Goal: Transaction & Acquisition: Purchase product/service

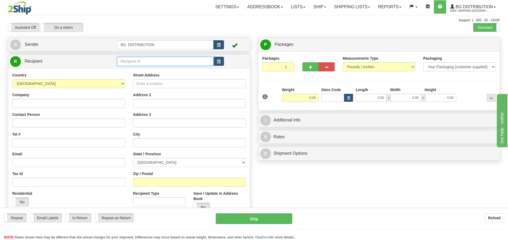
click at [120, 62] on input "text" at bounding box center [165, 61] width 96 height 9
click at [151, 69] on div "20165" at bounding box center [164, 70] width 91 height 6
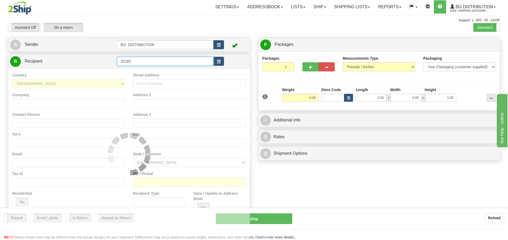
type input "20165"
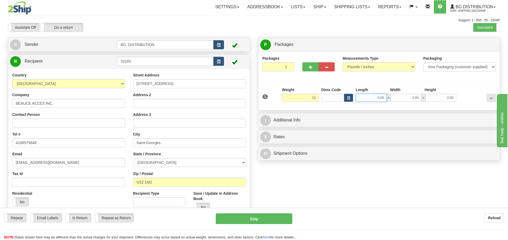
type input "24.00"
click at [371, 95] on input "0.00" at bounding box center [370, 98] width 31 height 8
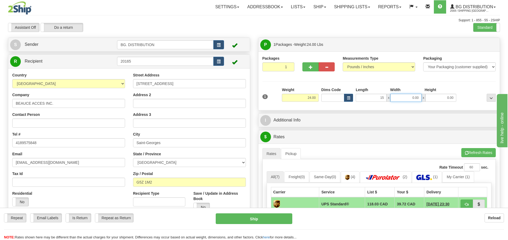
type input "15.00"
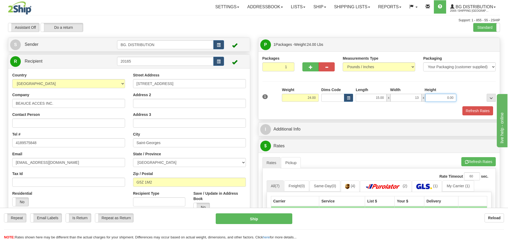
type input "13.00"
click at [367, 109] on div "Refresh Rates" at bounding box center [379, 110] width 236 height 9
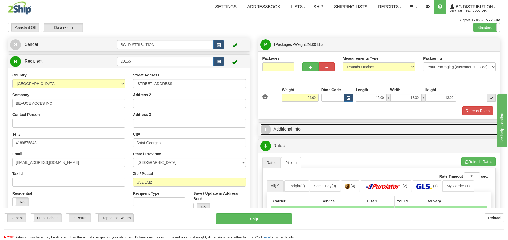
click at [266, 129] on span "I" at bounding box center [265, 129] width 11 height 11
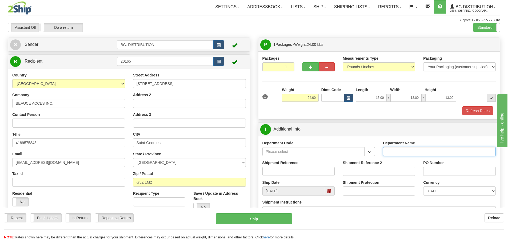
drag, startPoint x: 407, startPoint y: 150, endPoint x: 409, endPoint y: 151, distance: 2.7
click at [407, 150] on input "Department Name" at bounding box center [439, 151] width 113 height 9
type input "."
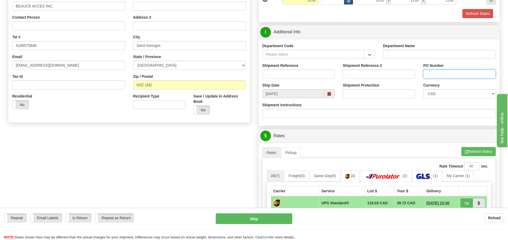
scroll to position [107, 0]
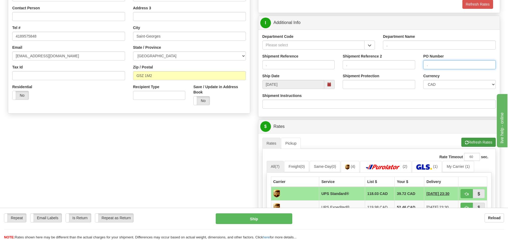
type input "."
click at [479, 140] on button "Refresh Rates" at bounding box center [478, 142] width 34 height 9
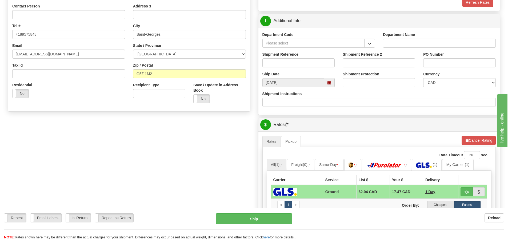
scroll to position [213, 0]
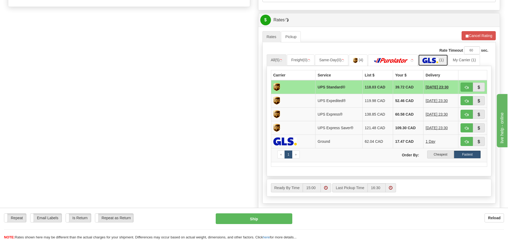
click at [434, 57] on link "(1)" at bounding box center [433, 59] width 30 height 11
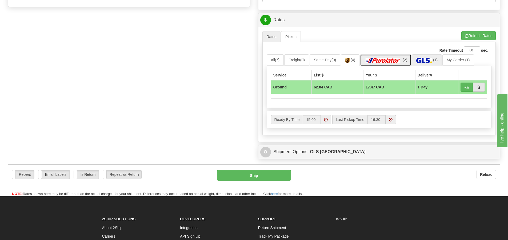
click at [395, 59] on img at bounding box center [382, 60] width 37 height 5
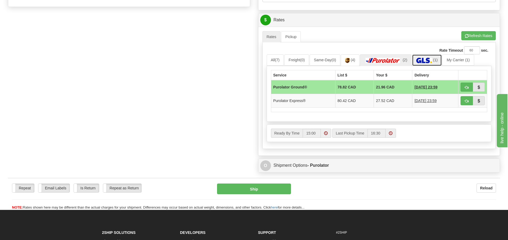
click at [436, 59] on span "(1)" at bounding box center [435, 60] width 5 height 4
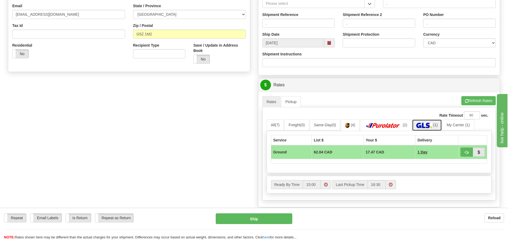
scroll to position [133, 0]
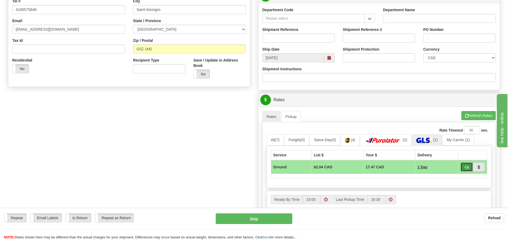
click at [462, 167] on button "button" at bounding box center [466, 167] width 12 height 9
type input "1"
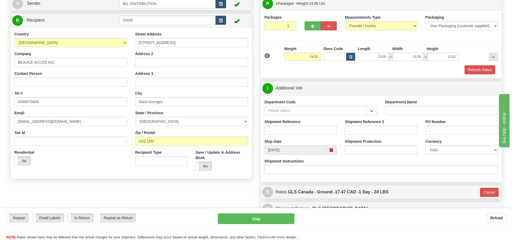
scroll to position [53, 0]
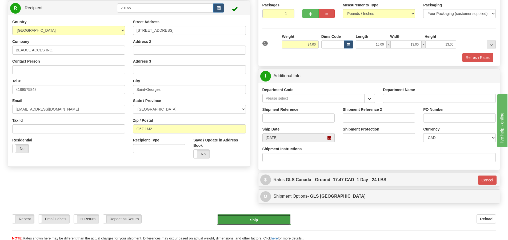
click at [257, 221] on button "Ship" at bounding box center [254, 219] width 74 height 11
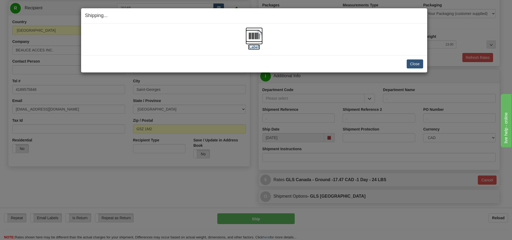
click at [253, 47] on label "[Label]" at bounding box center [254, 46] width 12 height 5
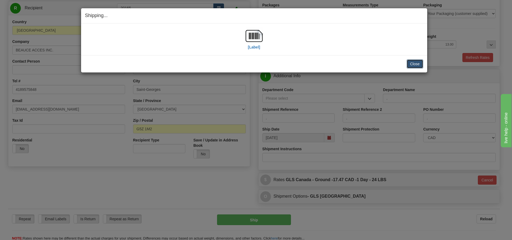
click at [413, 62] on button "Close" at bounding box center [414, 63] width 17 height 9
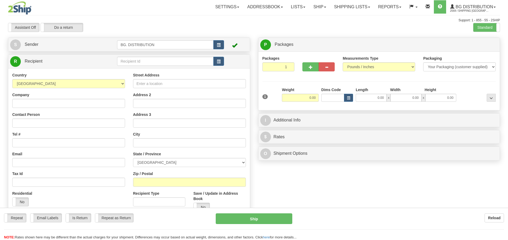
click at [137, 58] on div at bounding box center [254, 120] width 508 height 240
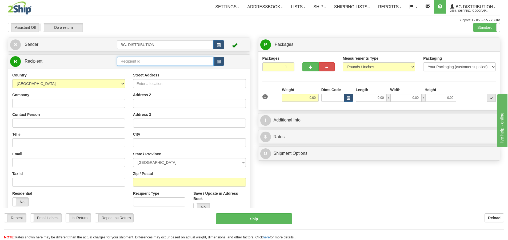
click at [139, 60] on input "text" at bounding box center [165, 61] width 96 height 9
type input "20010"
click button "Delete" at bounding box center [0, 0] width 0 height 0
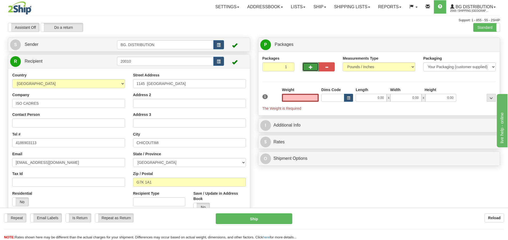
type input "0.00"
drag, startPoint x: 302, startPoint y: 64, endPoint x: 306, endPoint y: 68, distance: 5.3
click at [303, 65] on button "button" at bounding box center [310, 66] width 16 height 9
drag, startPoint x: 306, startPoint y: 67, endPoint x: 309, endPoint y: 67, distance: 2.9
click at [306, 67] on button "button" at bounding box center [310, 66] width 16 height 9
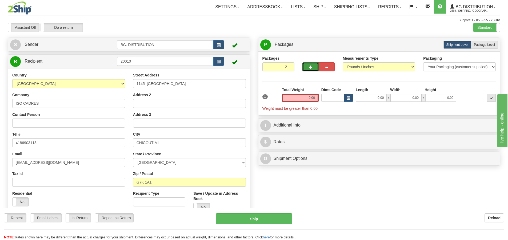
type input "3"
click at [486, 44] on span "Package Level" at bounding box center [483, 45] width 21 height 4
radio input "true"
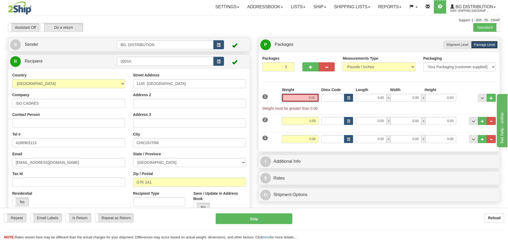
click at [314, 101] on input "0.00" at bounding box center [300, 98] width 37 height 8
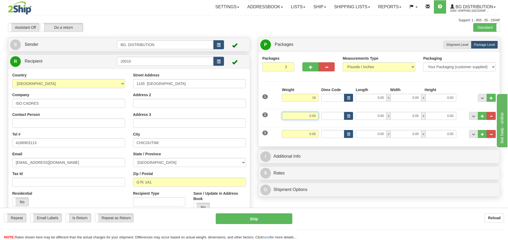
type input "18.00"
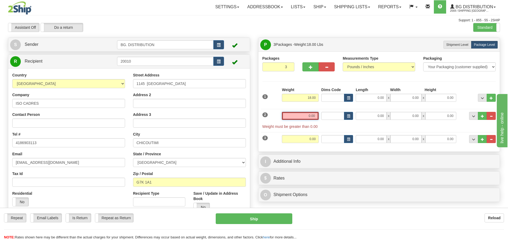
click at [311, 114] on input "0.00" at bounding box center [300, 116] width 37 height 8
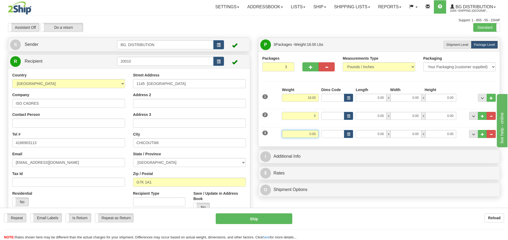
type input "5.00"
click at [315, 135] on input "0.00" at bounding box center [300, 134] width 37 height 8
type input "15.00"
click at [370, 100] on input "0.00" at bounding box center [370, 98] width 31 height 8
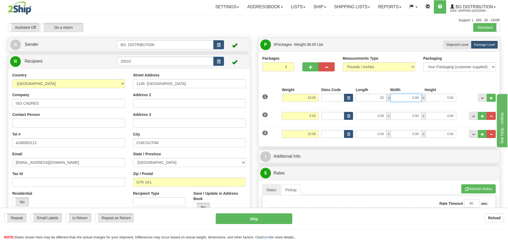
type input "52.00"
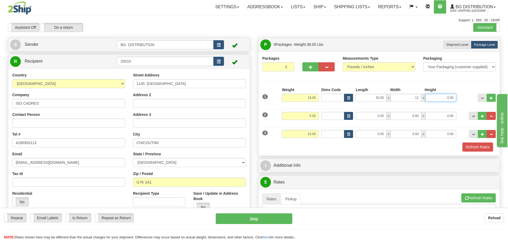
type input "11.00"
type input "6.00"
click at [375, 113] on input "0.00" at bounding box center [370, 116] width 31 height 8
type input "36.00"
type input "13.00"
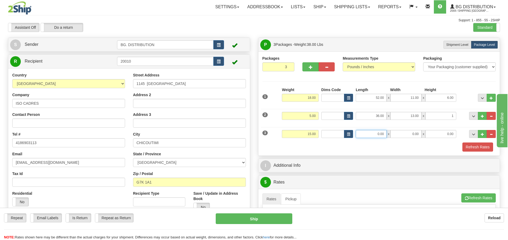
type input "1.00"
drag, startPoint x: 378, startPoint y: 135, endPoint x: 382, endPoint y: 135, distance: 4.3
click at [379, 134] on input "0.00" at bounding box center [370, 134] width 31 height 8
type input "16.00"
type input "9.00"
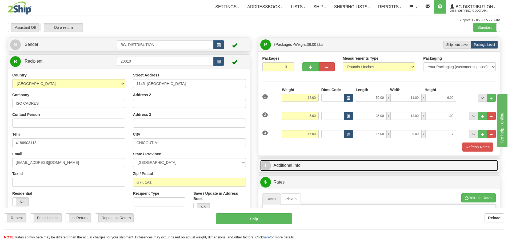
type input "7.00"
click at [263, 165] on span "I" at bounding box center [265, 165] width 11 height 11
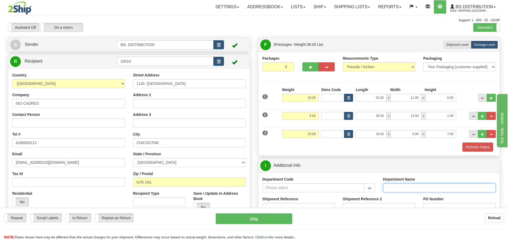
drag, startPoint x: 411, startPoint y: 189, endPoint x: 408, endPoint y: 184, distance: 6.5
click at [411, 189] on input "Department Name" at bounding box center [439, 187] width 113 height 9
type input "."
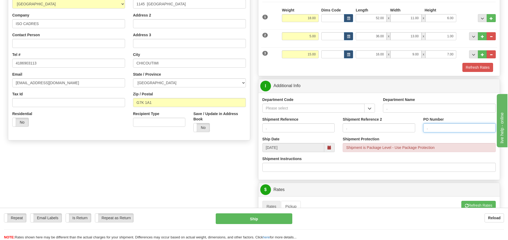
scroll to position [80, 0]
type input "."
click at [479, 202] on button "Refresh Rates" at bounding box center [478, 205] width 34 height 9
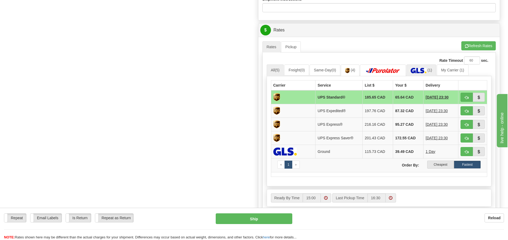
scroll to position [240, 0]
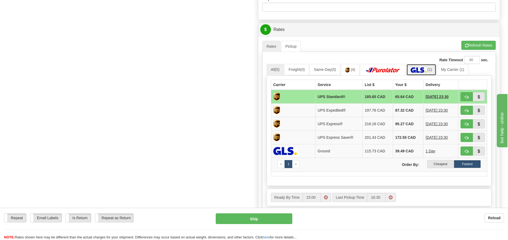
click at [428, 66] on link "(1)" at bounding box center [421, 69] width 30 height 11
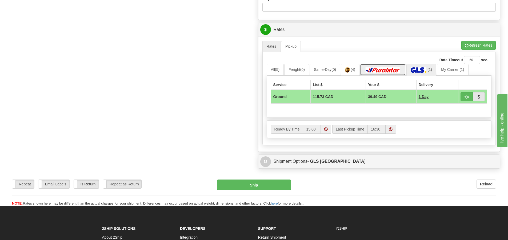
click at [375, 66] on link at bounding box center [383, 69] width 46 height 11
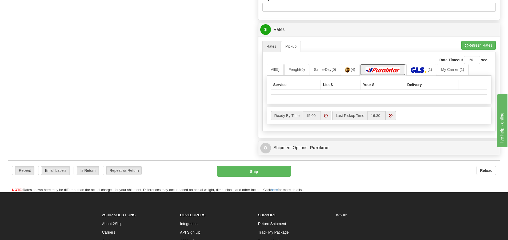
click at [376, 69] on img at bounding box center [382, 69] width 37 height 5
click at [419, 68] on img at bounding box center [418, 69] width 16 height 5
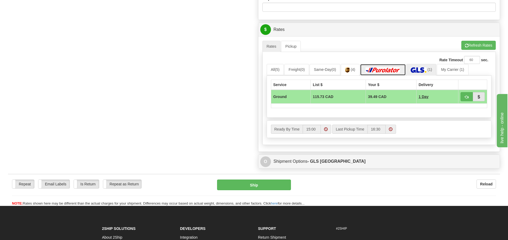
click at [380, 70] on img at bounding box center [382, 69] width 37 height 5
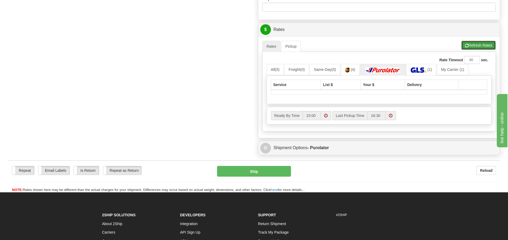
click at [473, 48] on button "Refresh Rates" at bounding box center [478, 45] width 34 height 9
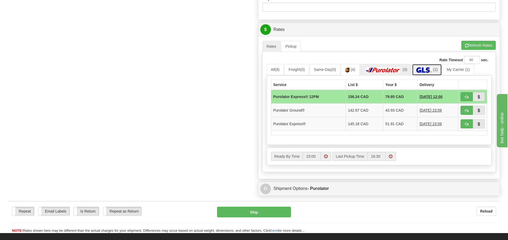
click at [425, 69] on img at bounding box center [424, 69] width 16 height 5
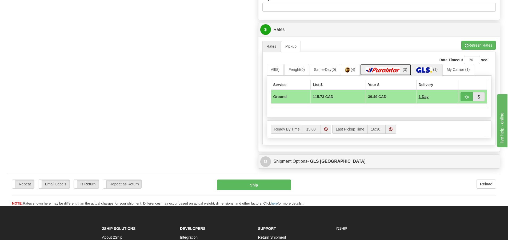
click at [371, 70] on img at bounding box center [382, 69] width 37 height 5
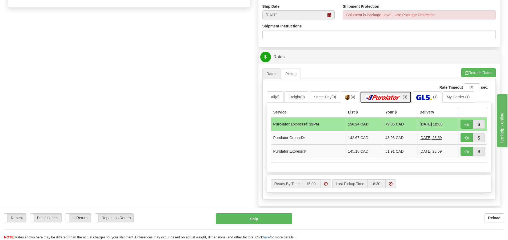
scroll to position [186, 0]
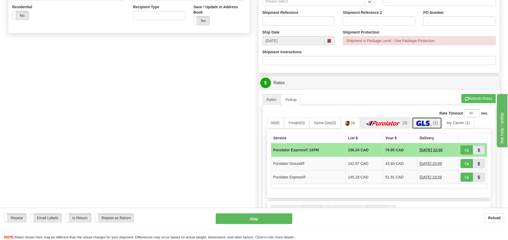
click at [429, 126] on img at bounding box center [424, 123] width 16 height 5
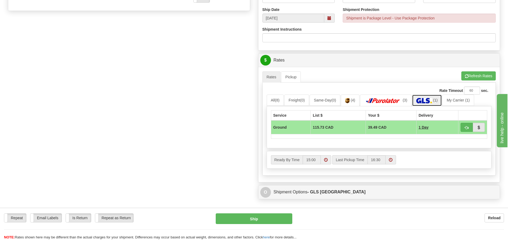
scroll to position [213, 0]
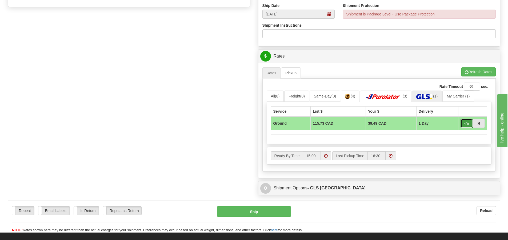
click at [465, 123] on span "button" at bounding box center [466, 123] width 4 height 3
type input "1"
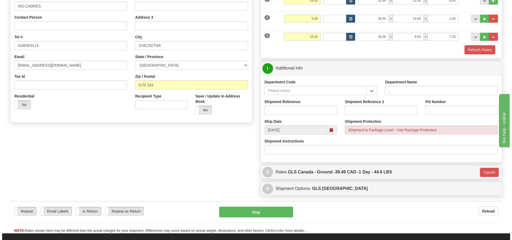
scroll to position [95, 0]
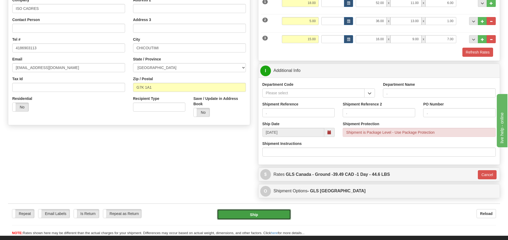
click at [276, 214] on button "Ship" at bounding box center [254, 214] width 74 height 11
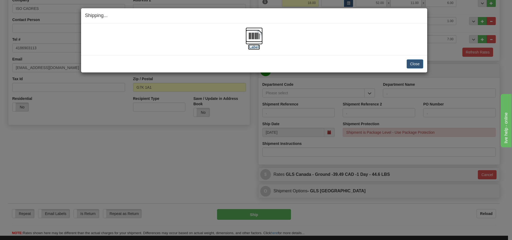
click at [254, 49] on label "[Label]" at bounding box center [254, 46] width 12 height 5
click at [416, 65] on button "Close" at bounding box center [414, 63] width 17 height 9
